Goal: Task Accomplishment & Management: Manage account settings

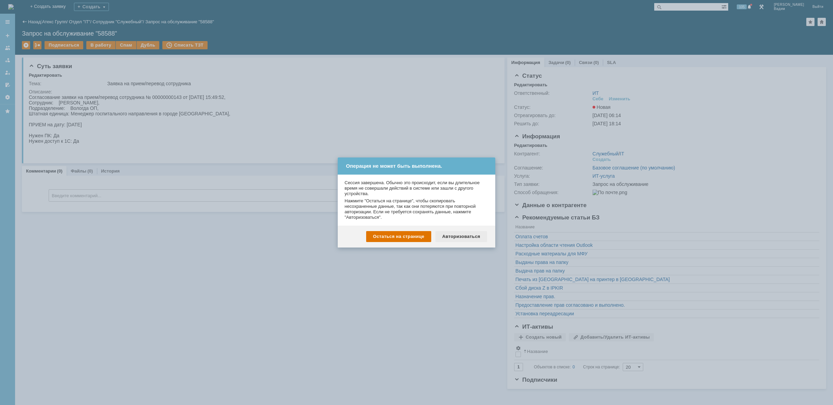
click at [451, 238] on div "Авторизоваться" at bounding box center [462, 236] width 52 height 11
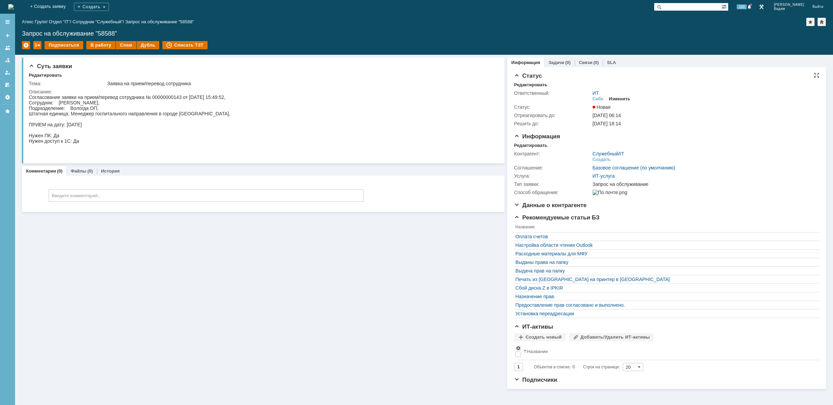
click at [626, 98] on div "Изменить" at bounding box center [620, 98] width 22 height 5
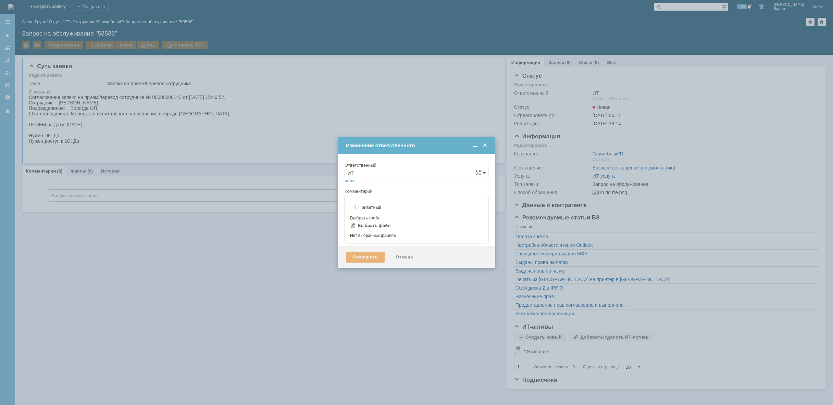
type input "[не указано]"
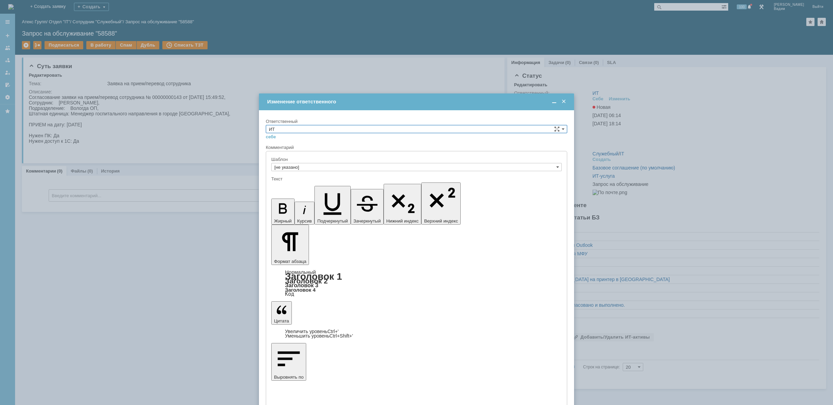
click at [496, 130] on input "ИТ" at bounding box center [417, 129] width 302 height 8
click at [375, 183] on div "АСУ" at bounding box center [416, 186] width 301 height 8
type input "АСУ"
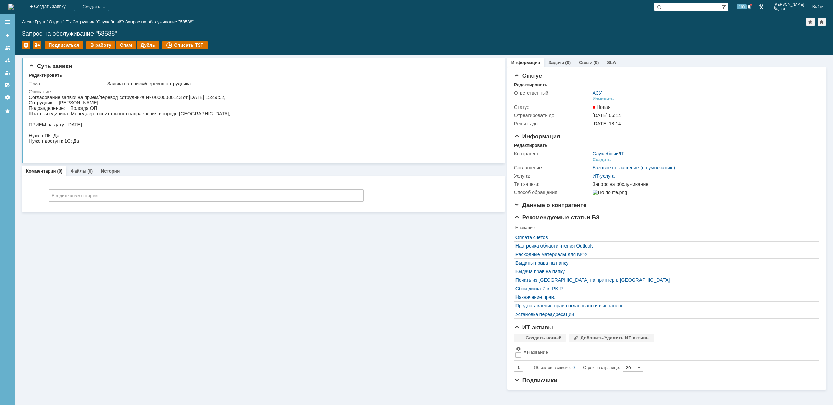
click at [14, 7] on img at bounding box center [10, 6] width 5 height 5
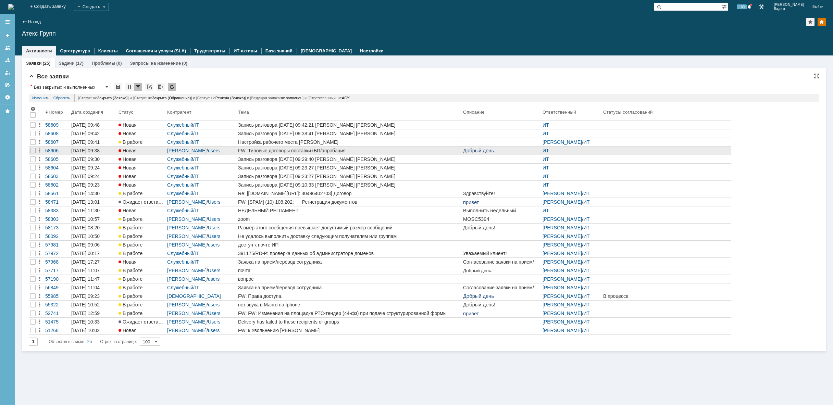
click at [254, 154] on link "FW: Типовые договоры поставки+БП/апробация" at bounding box center [349, 151] width 225 height 8
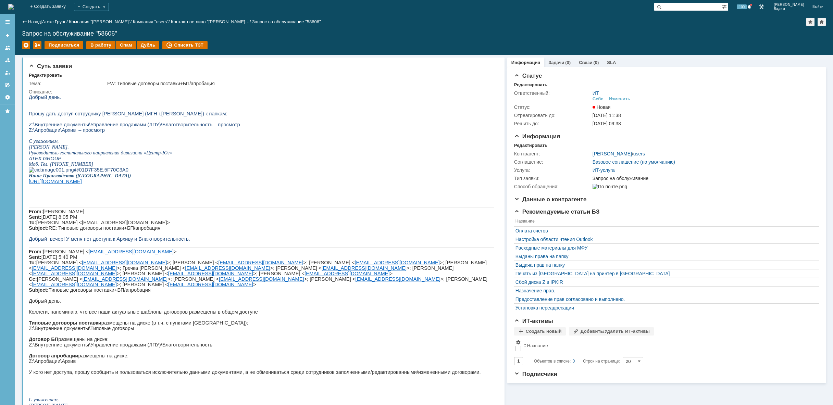
click at [14, 4] on img at bounding box center [10, 6] width 5 height 5
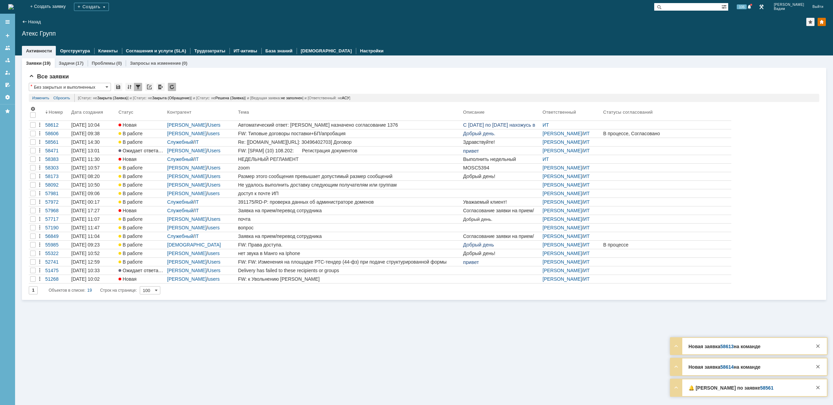
click at [14, 9] on img at bounding box center [10, 6] width 5 height 5
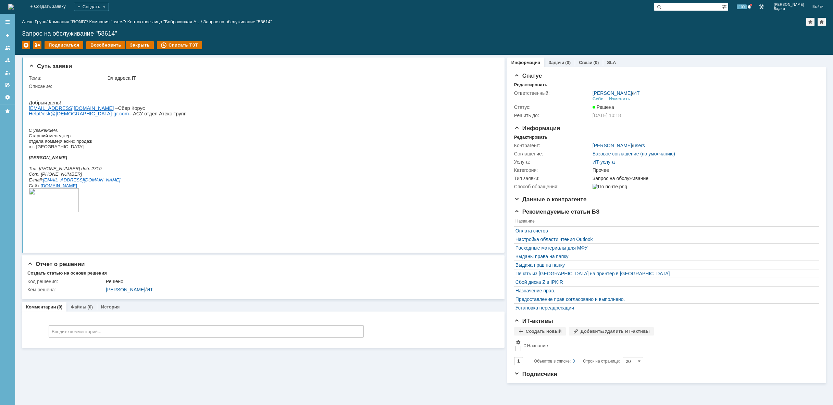
click at [14, 4] on img at bounding box center [10, 6] width 5 height 5
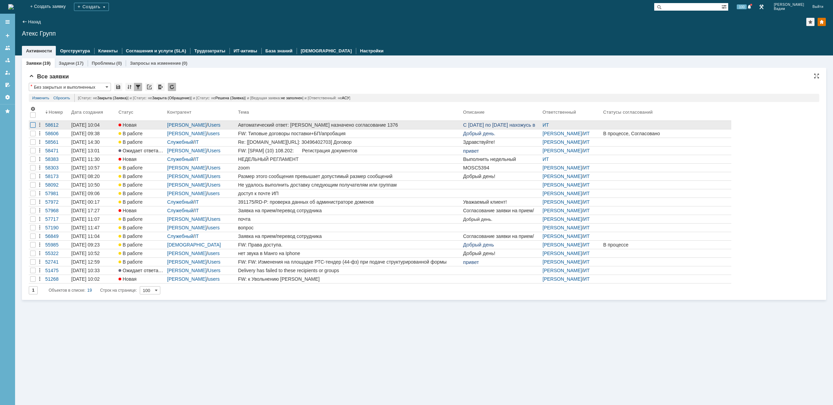
click at [33, 123] on div at bounding box center [32, 124] width 5 height 5
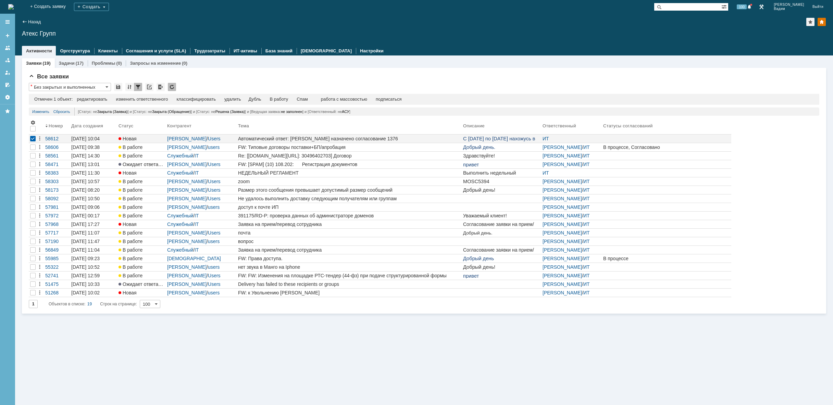
click at [14, 9] on img at bounding box center [10, 6] width 5 height 5
